Goal: Information Seeking & Learning: Check status

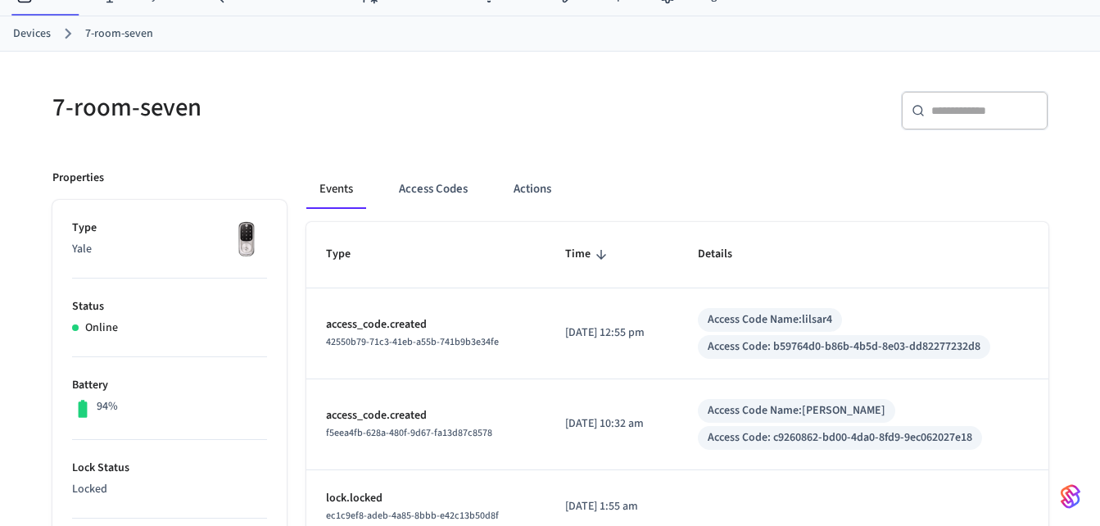
scroll to position [33, 0]
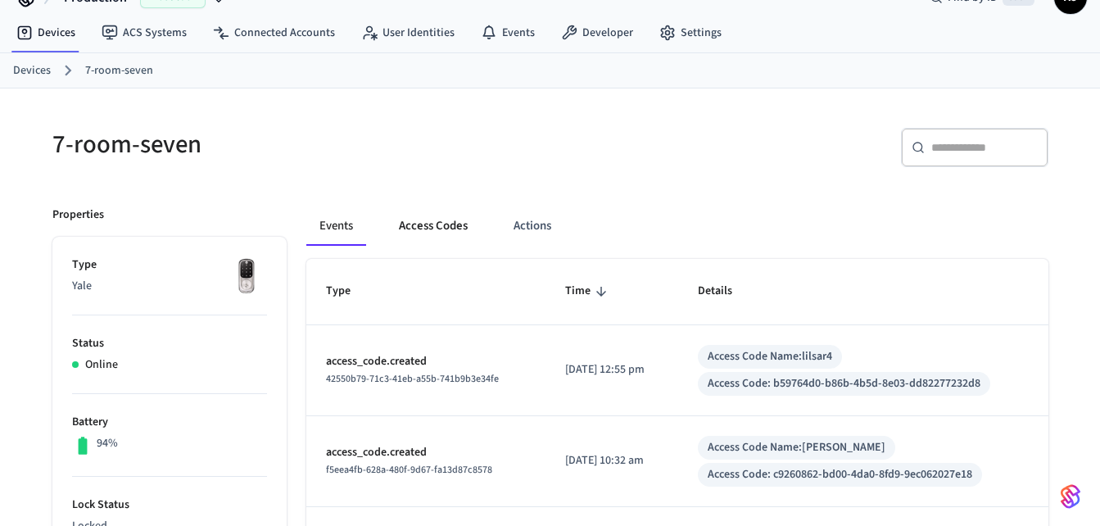
click at [446, 225] on button "Access Codes" at bounding box center [433, 225] width 95 height 39
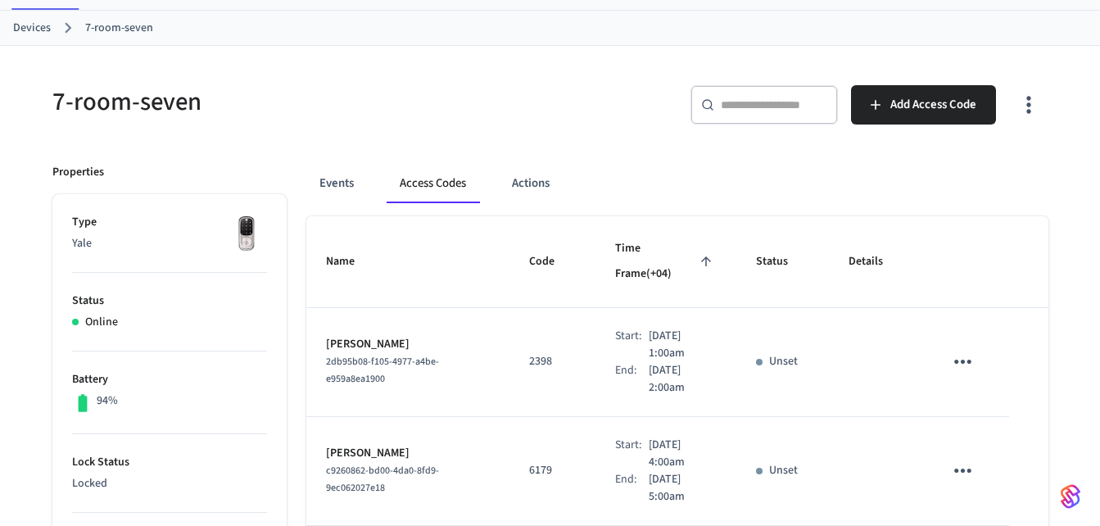
scroll to position [74, 0]
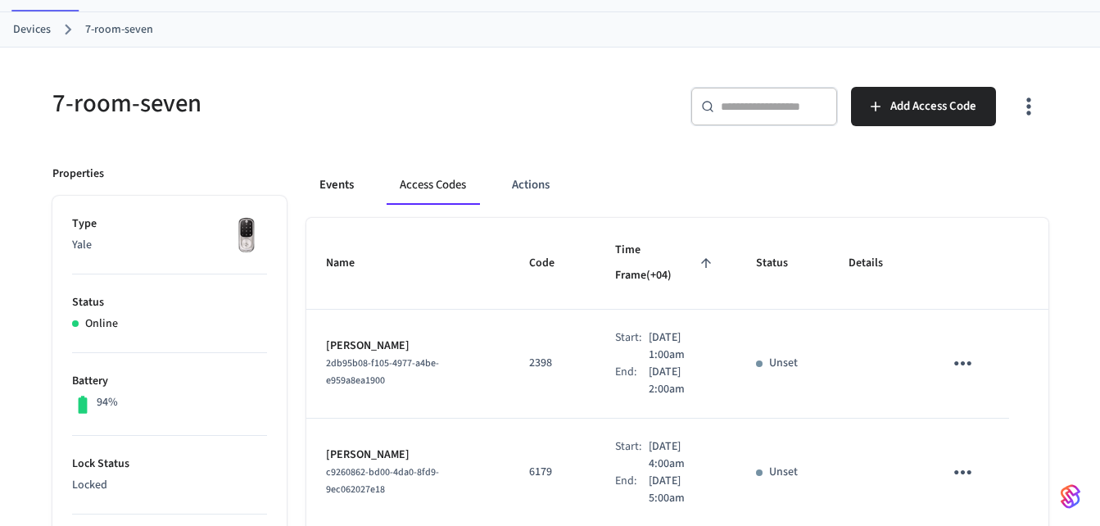
click at [333, 182] on button "Events" at bounding box center [336, 184] width 61 height 39
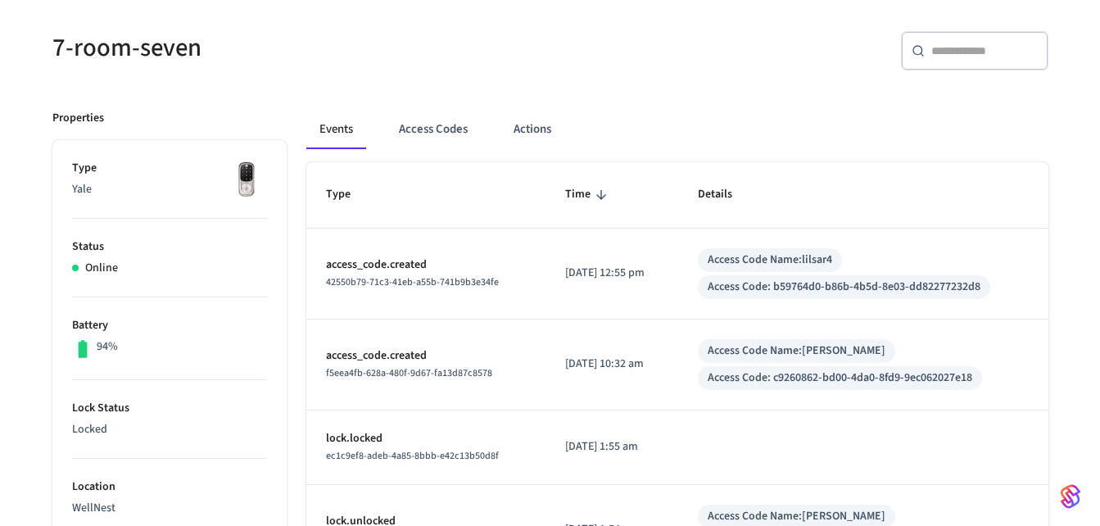
scroll to position [129, 0]
click at [429, 138] on button "Access Codes" at bounding box center [433, 130] width 95 height 39
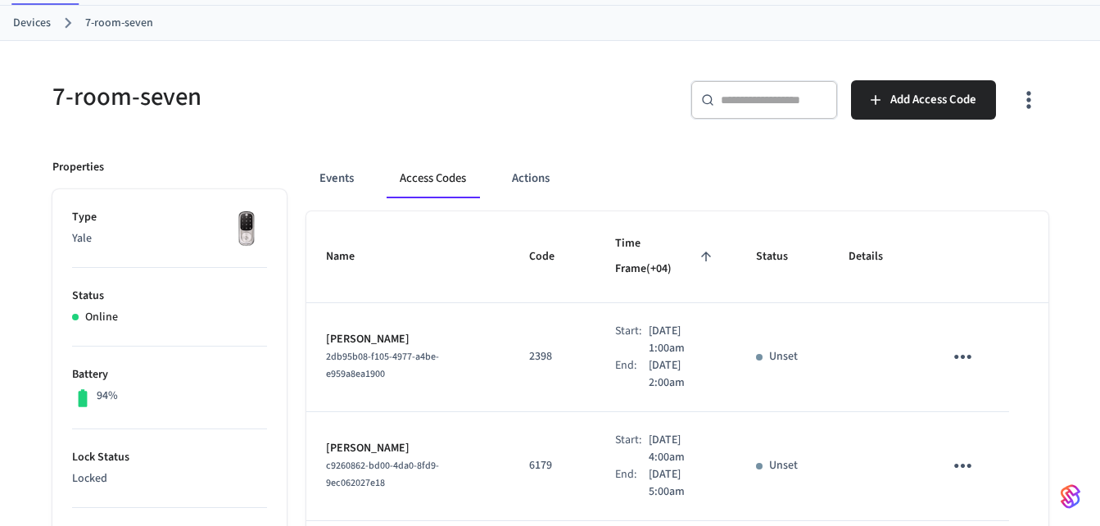
scroll to position [79, 0]
click at [332, 182] on button "Events" at bounding box center [336, 179] width 61 height 39
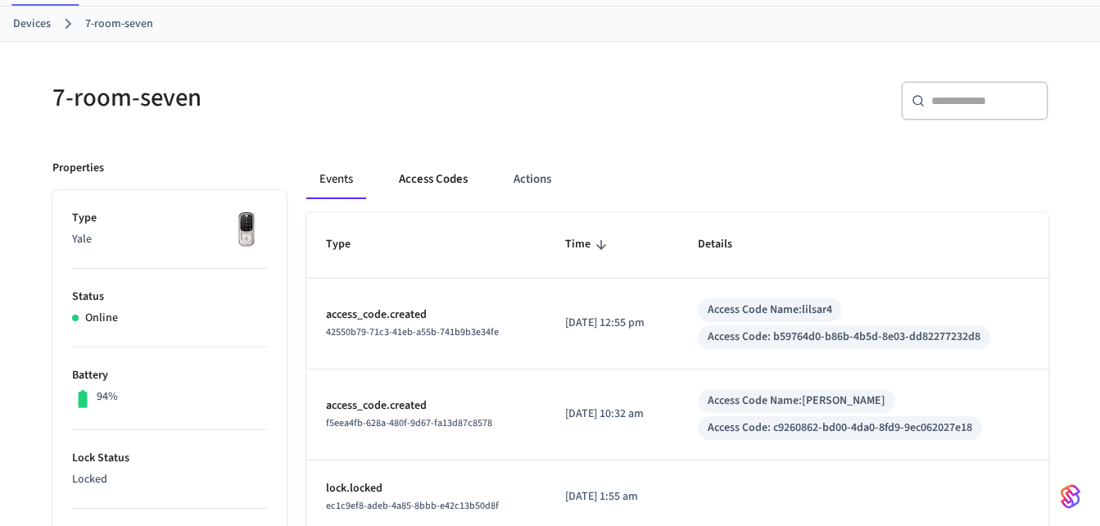
click at [436, 180] on button "Access Codes" at bounding box center [433, 179] width 95 height 39
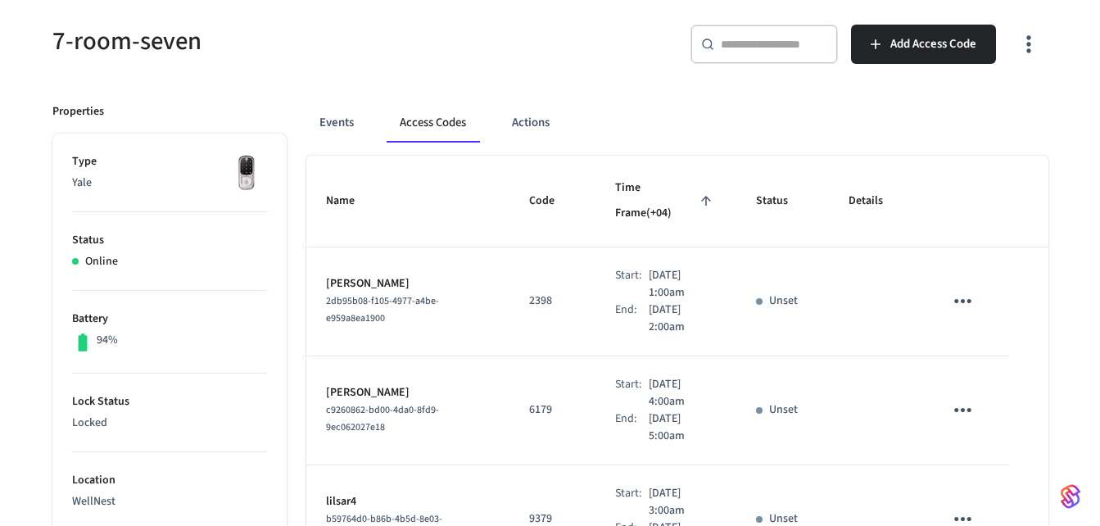
scroll to position [127, 0]
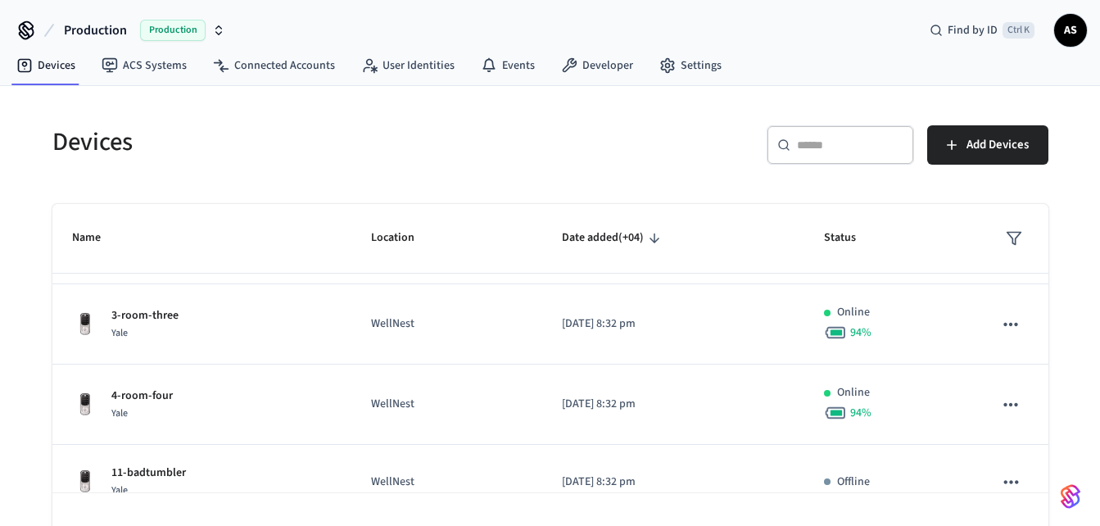
scroll to position [556, 0]
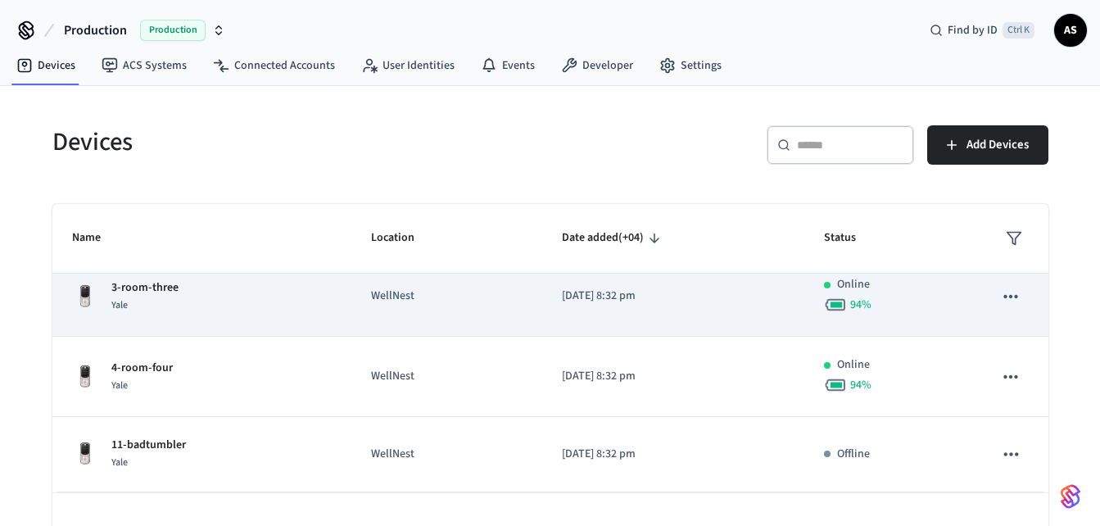
click at [215, 312] on div "3-room-three Yale" at bounding box center [202, 296] width 261 height 34
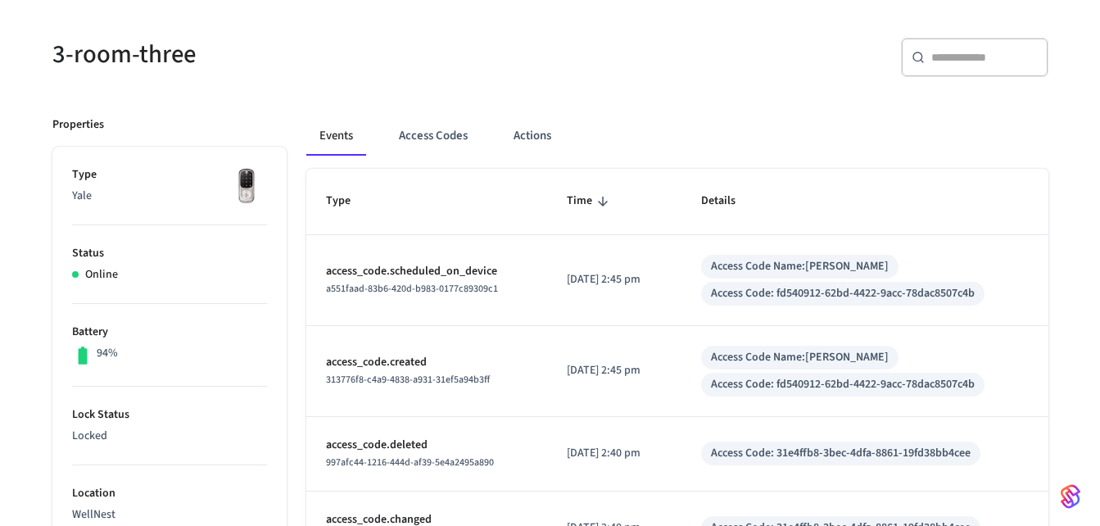
scroll to position [78, 0]
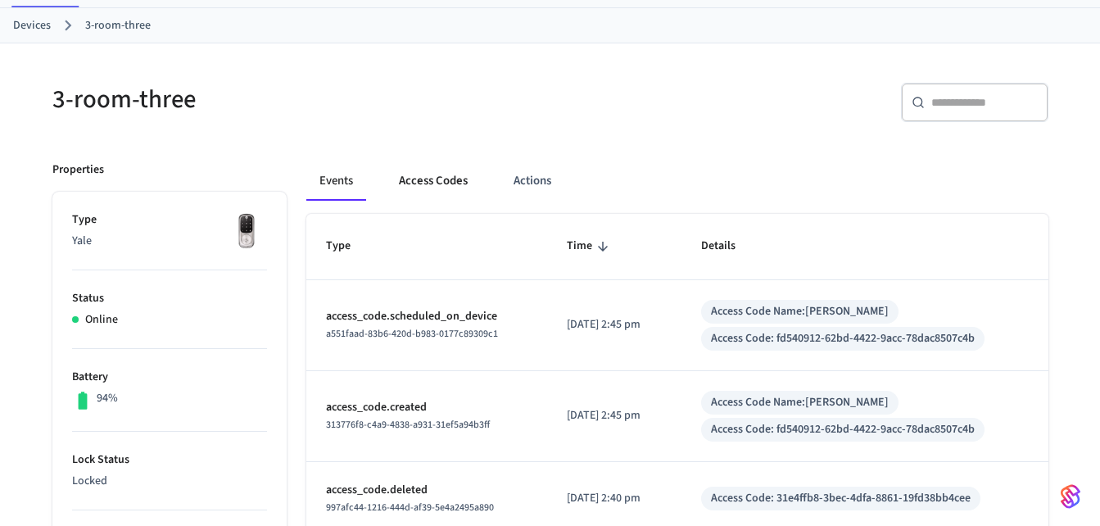
click at [433, 188] on button "Access Codes" at bounding box center [433, 180] width 95 height 39
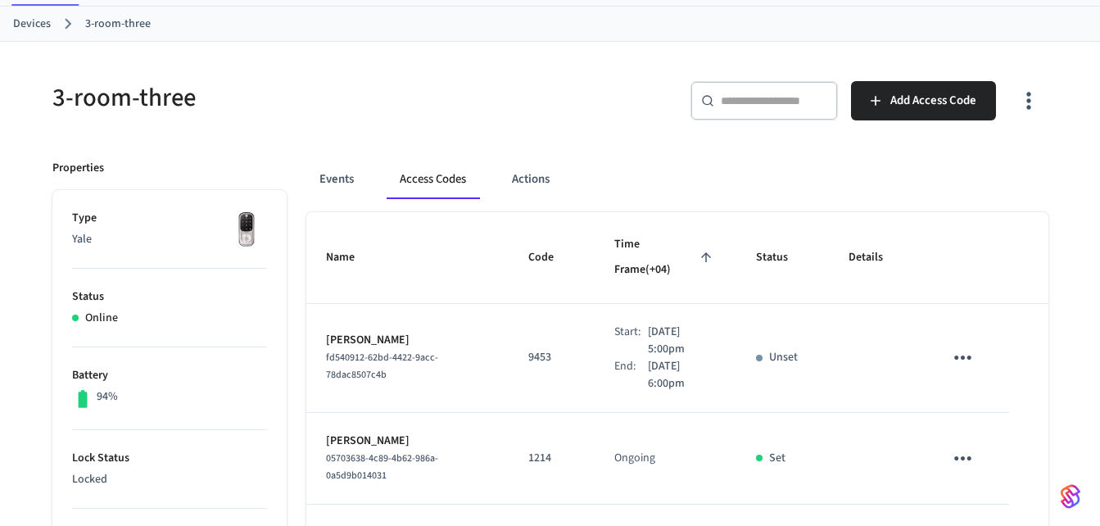
scroll to position [80, 0]
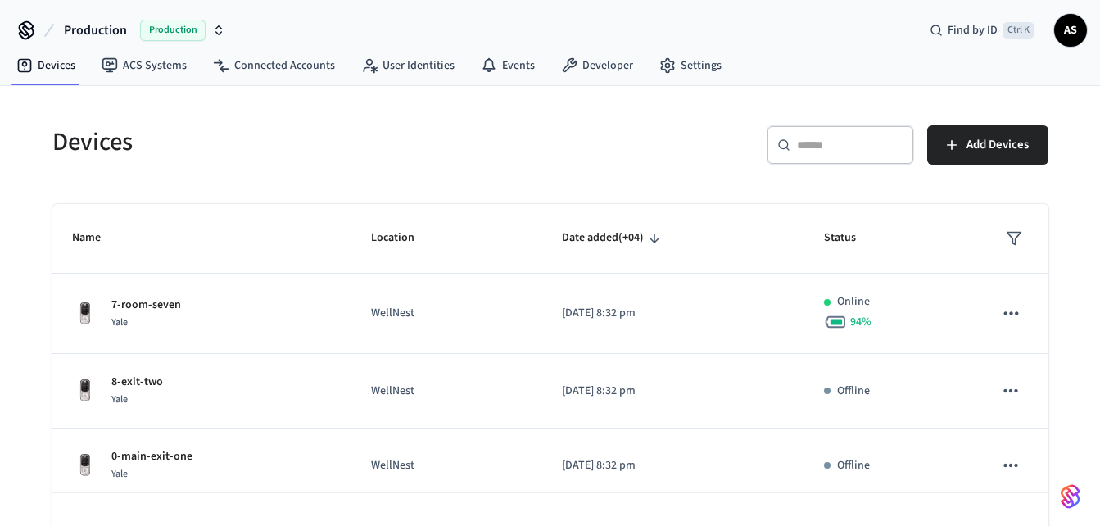
scroll to position [46, 0]
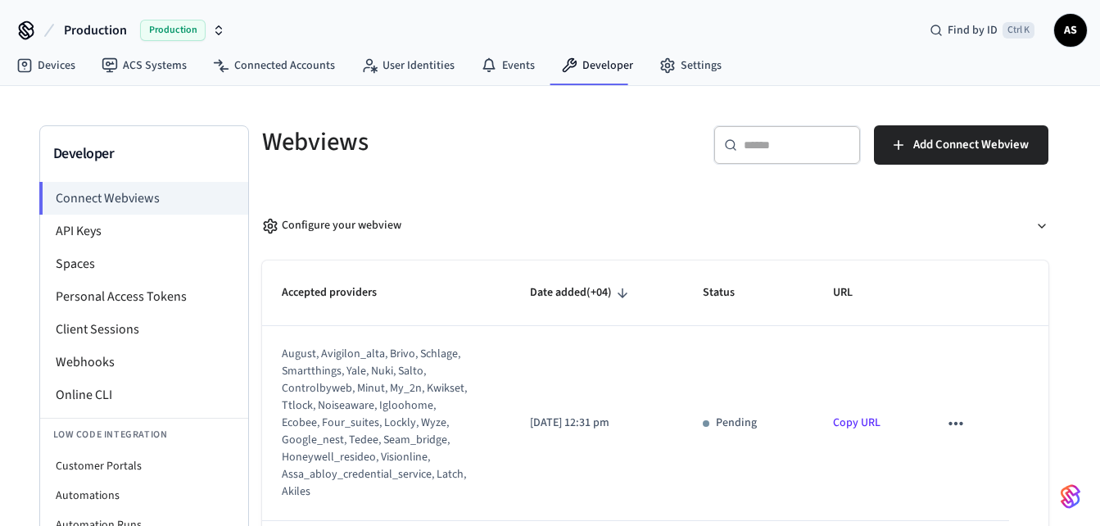
scroll to position [46, 0]
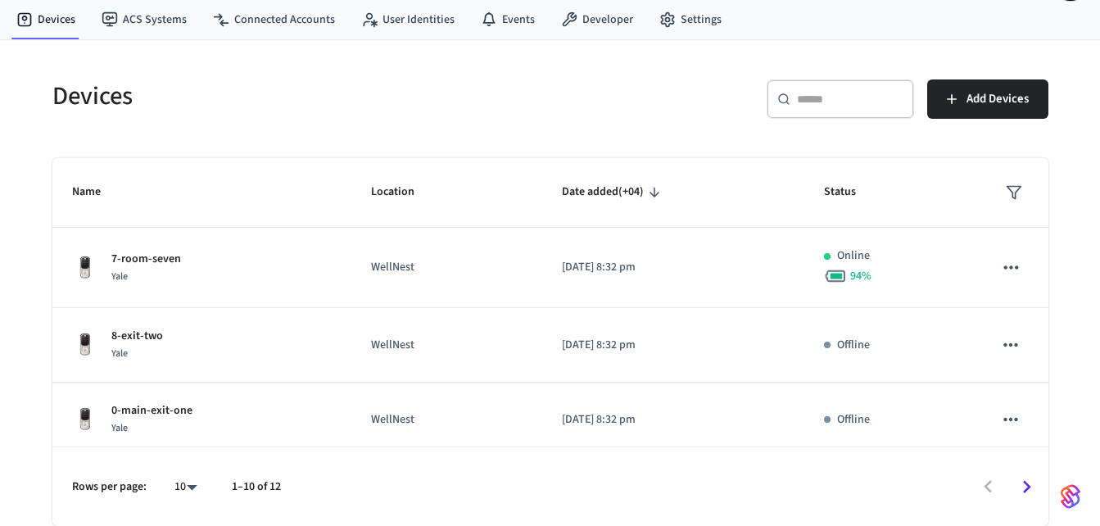
click at [34, 274] on div "Devices ​ ​ Add Devices Name Location Date added (+04) Status 7-room-seven [GEO…" at bounding box center [550, 283] width 1049 height 486
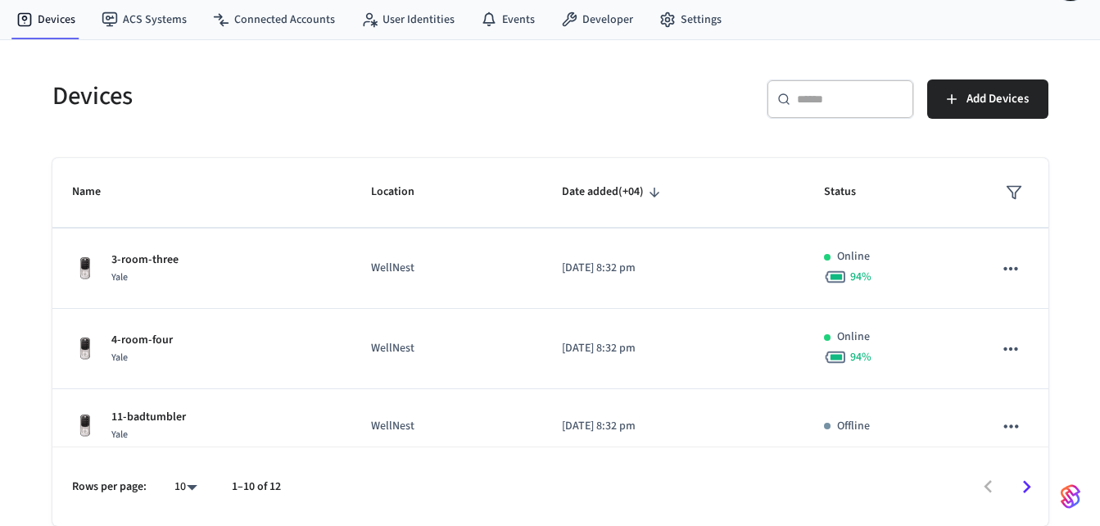
scroll to position [556, 0]
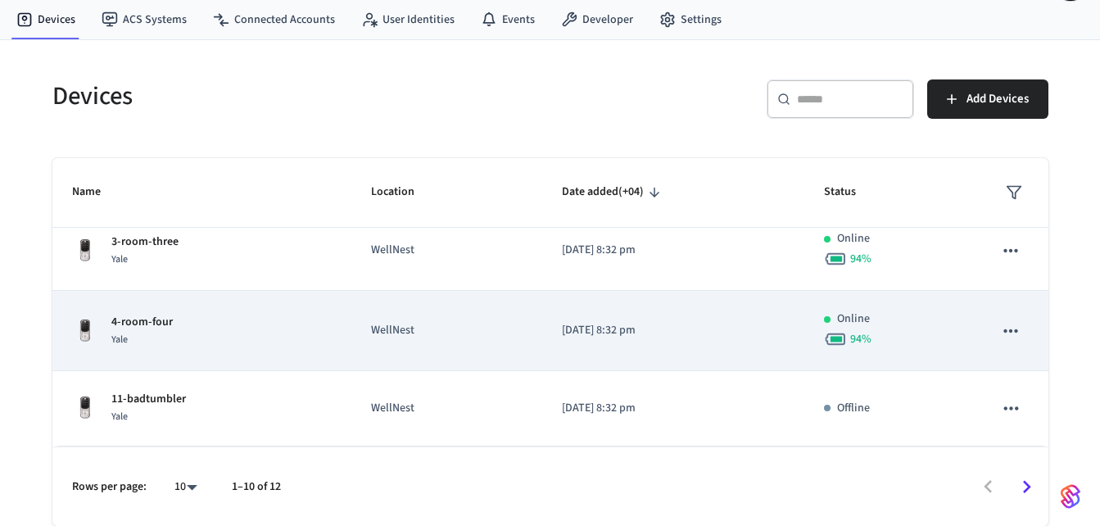
click at [258, 318] on div "4-room-four Yale" at bounding box center [202, 331] width 261 height 34
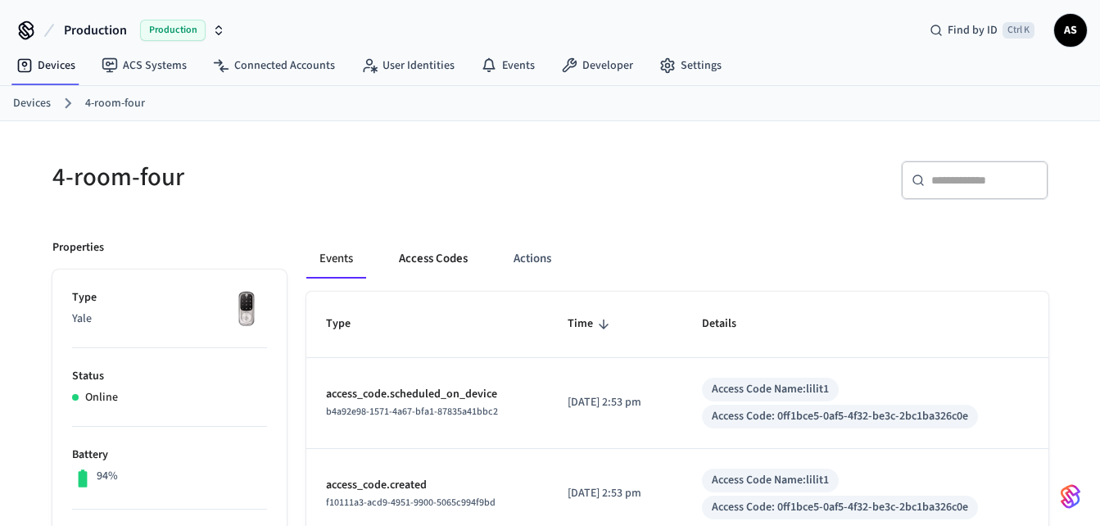
click at [463, 256] on button "Access Codes" at bounding box center [433, 258] width 95 height 39
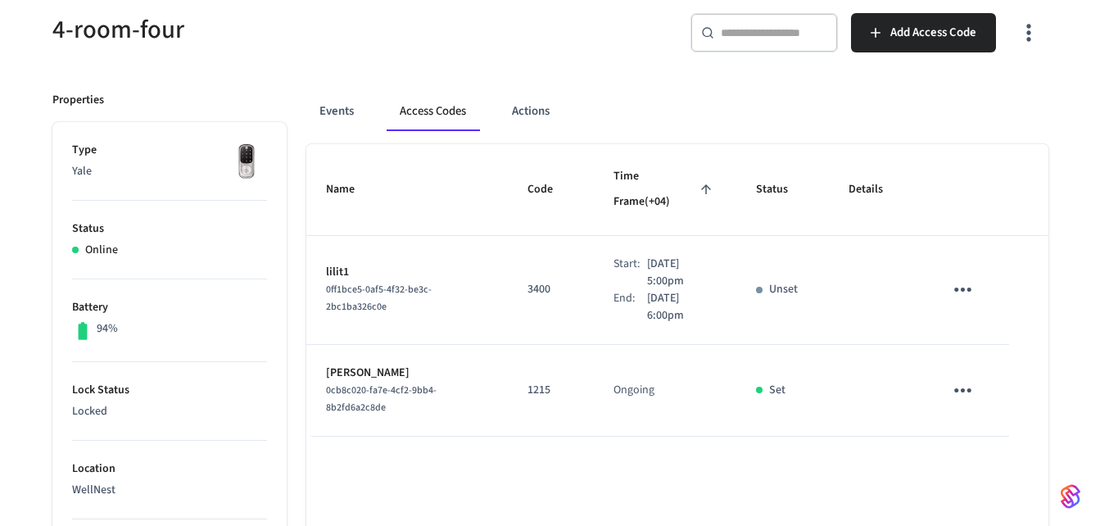
scroll to position [138, 0]
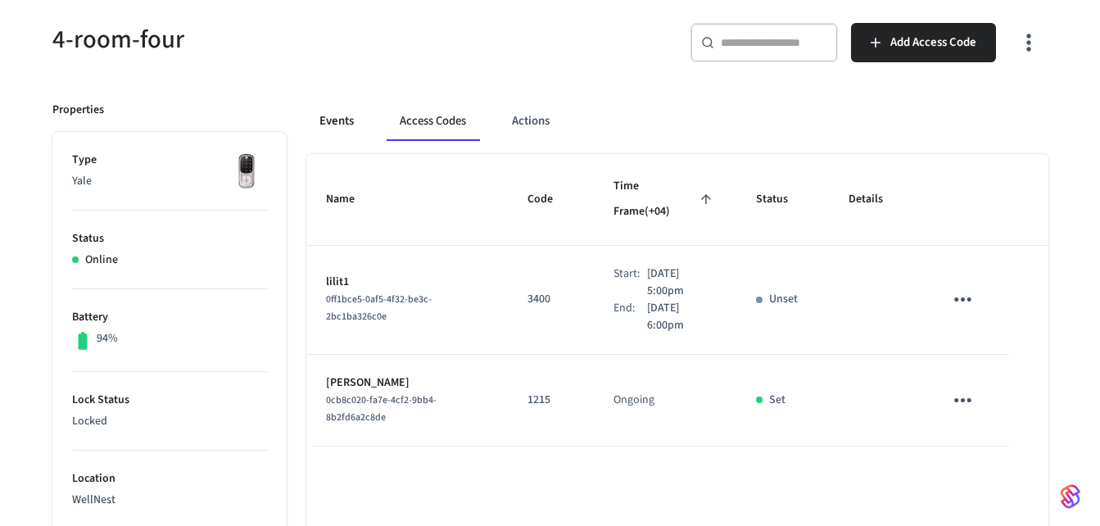
click at [338, 118] on button "Events" at bounding box center [336, 121] width 61 height 39
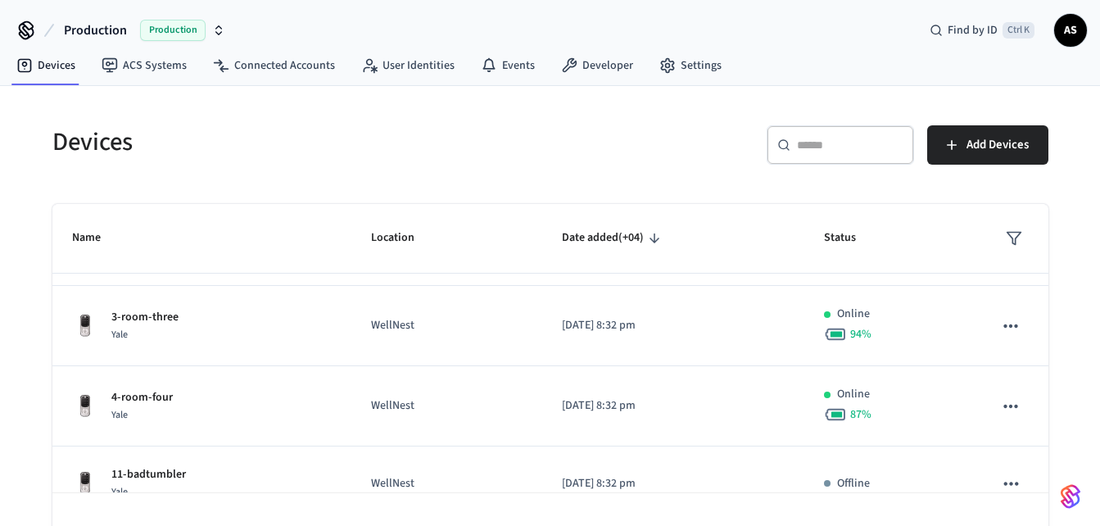
scroll to position [529, 0]
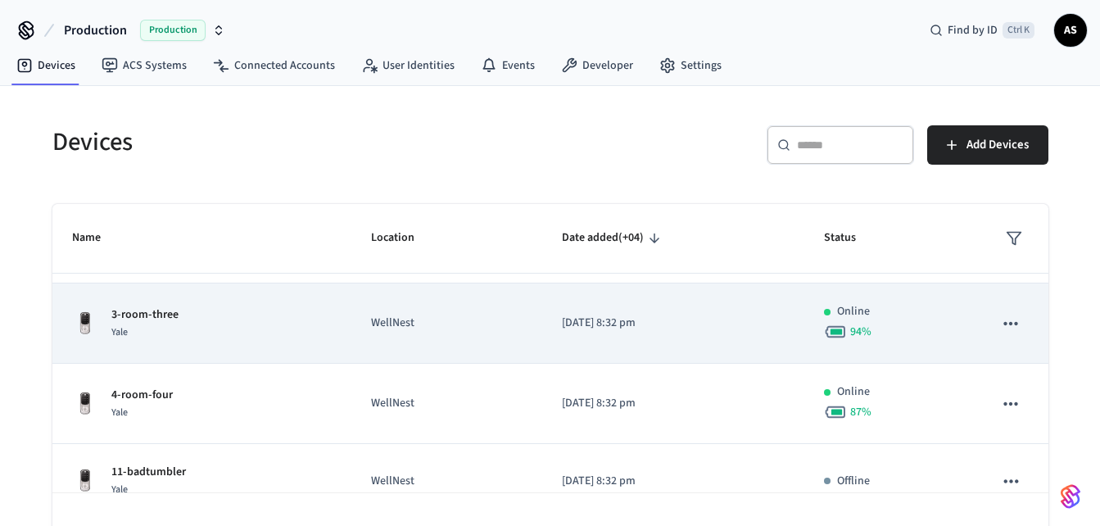
click at [188, 315] on div "3-room-three Yale" at bounding box center [202, 323] width 261 height 34
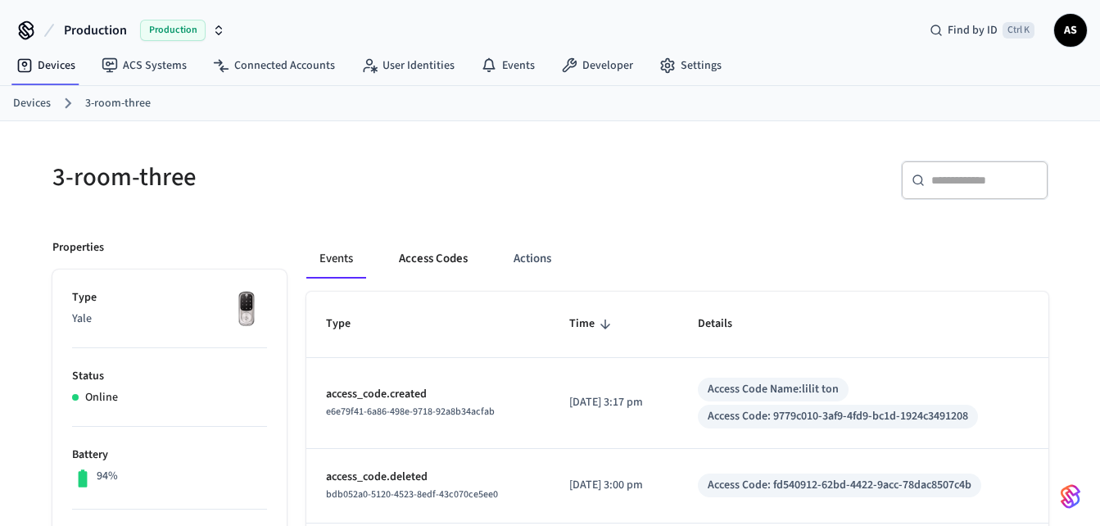
click at [435, 259] on button "Access Codes" at bounding box center [433, 258] width 95 height 39
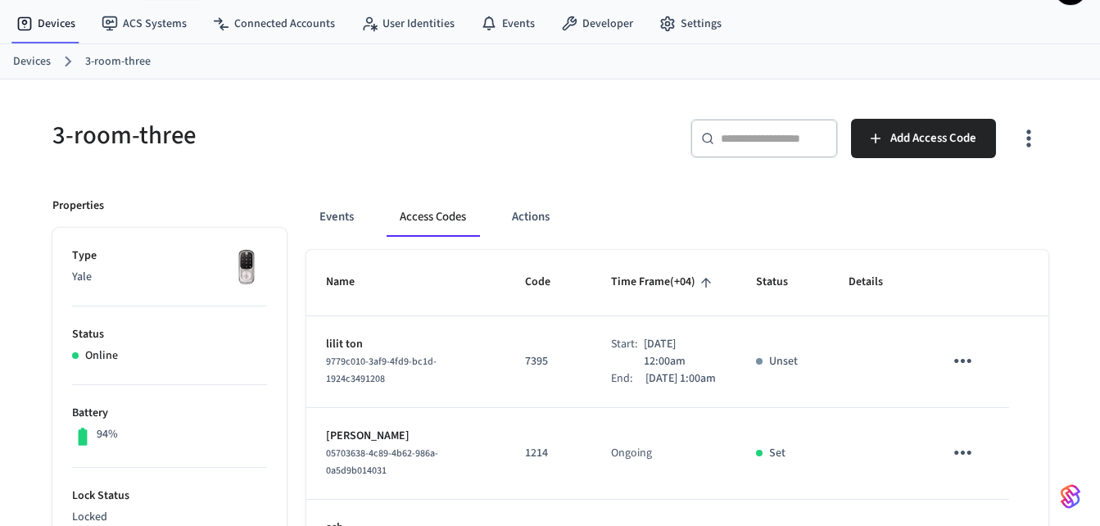
scroll to position [46, 0]
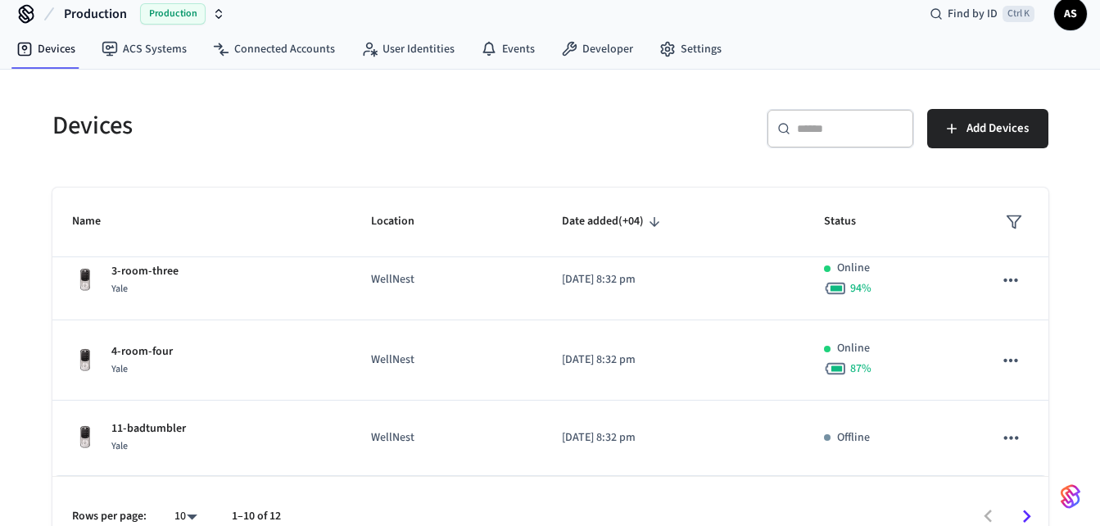
scroll to position [20, 0]
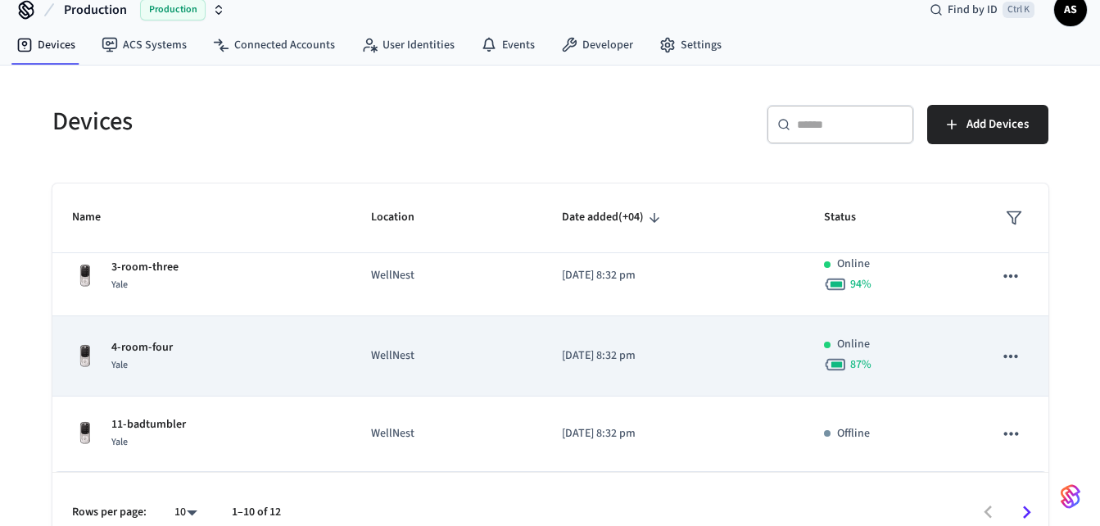
click at [223, 365] on div "4-room-four Yale" at bounding box center [202, 356] width 261 height 34
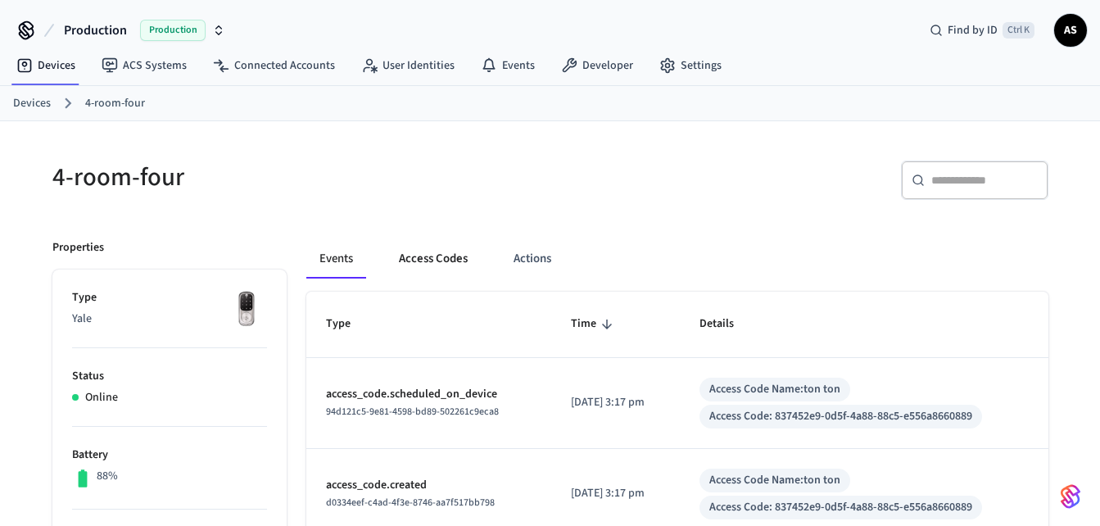
click at [477, 256] on button "Access Codes" at bounding box center [433, 258] width 95 height 39
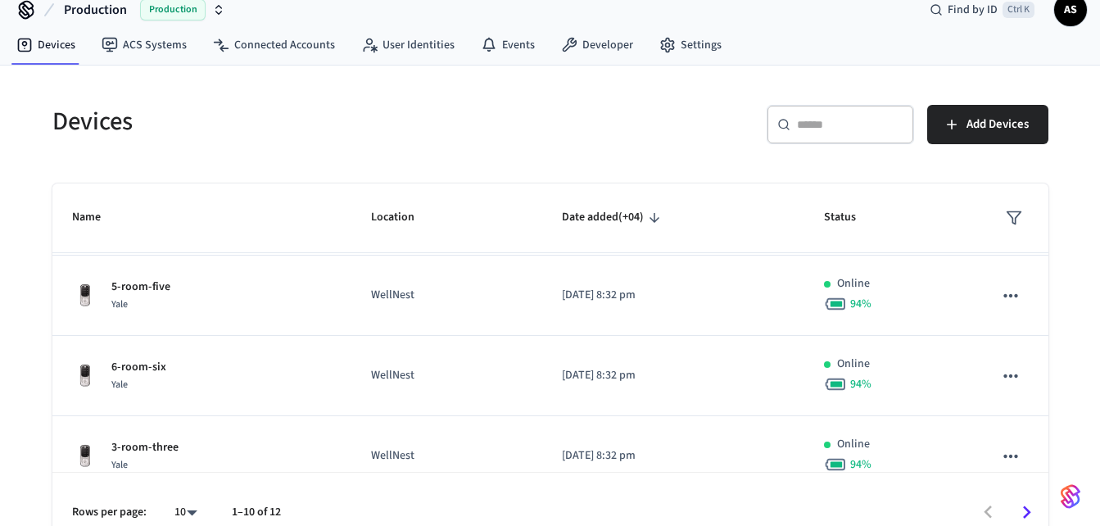
scroll to position [366, 0]
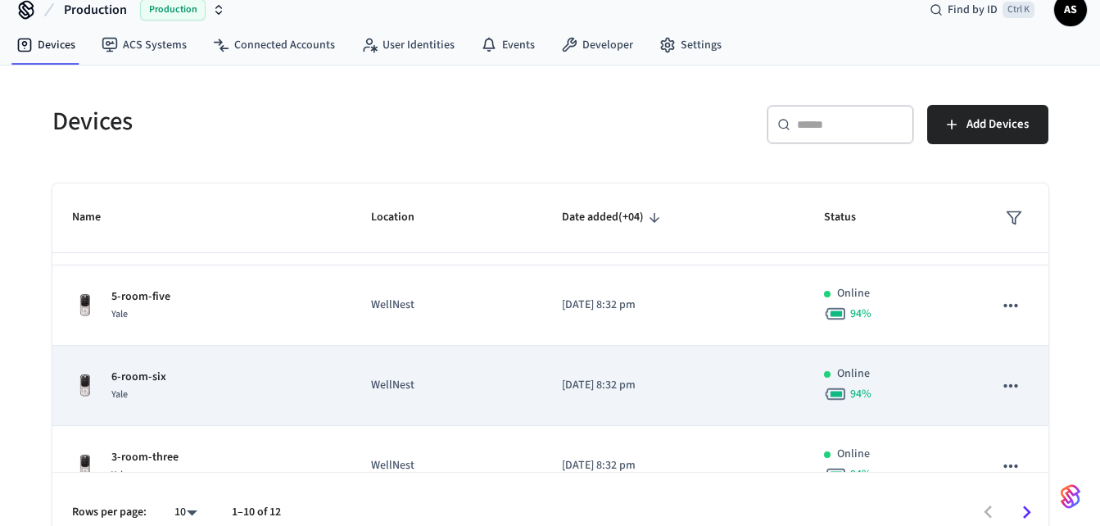
click at [243, 385] on div "6-room-six Yale" at bounding box center [202, 386] width 261 height 34
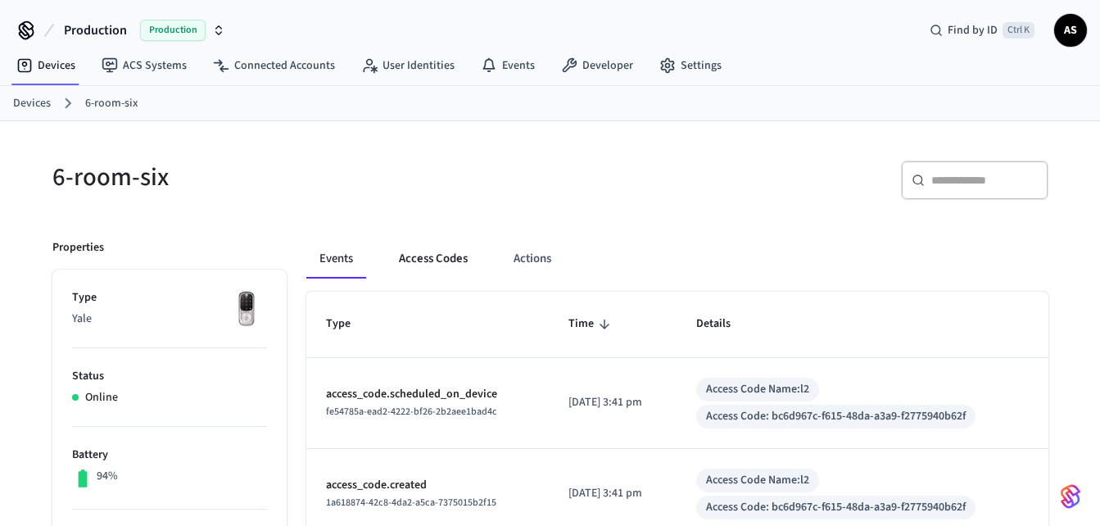
click at [442, 257] on button "Access Codes" at bounding box center [433, 258] width 95 height 39
